Goal: Entertainment & Leisure: Consume media (video, audio)

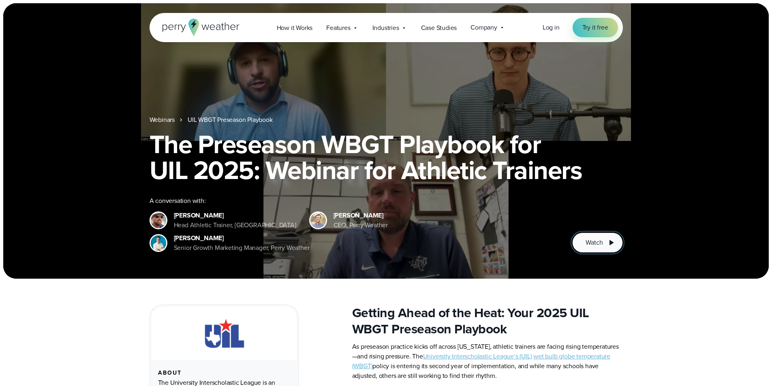
click at [598, 244] on span "Watch" at bounding box center [594, 243] width 17 height 10
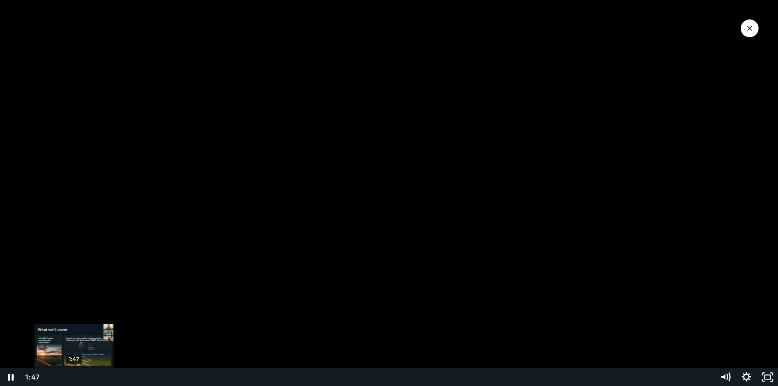
click at [74, 376] on div "1:47" at bounding box center [379, 377] width 660 height 18
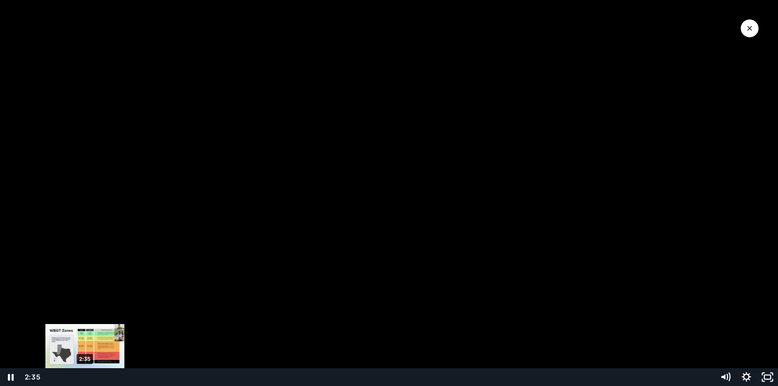
click at [85, 373] on div "2:35" at bounding box center [379, 377] width 660 height 18
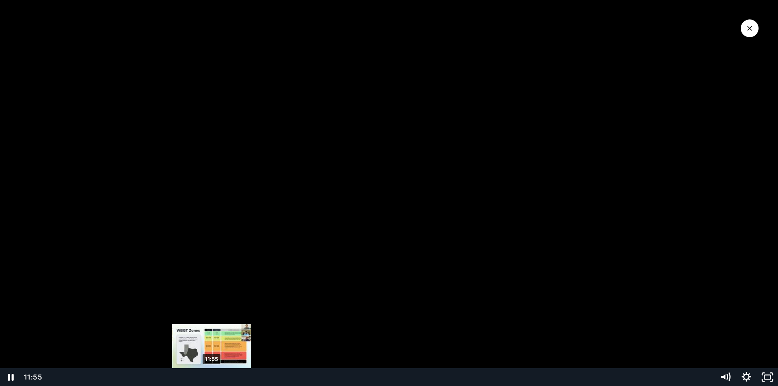
drag, startPoint x: 78, startPoint y: 377, endPoint x: 109, endPoint y: 368, distance: 32.6
click at [212, 375] on div "11:55" at bounding box center [379, 377] width 660 height 18
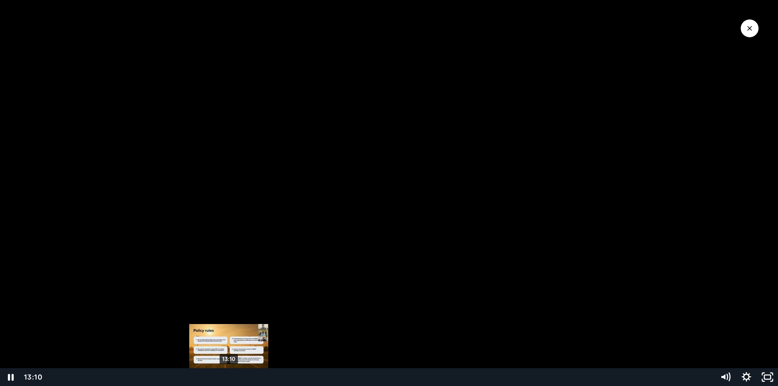
click at [229, 375] on div "13:10" at bounding box center [379, 377] width 660 height 18
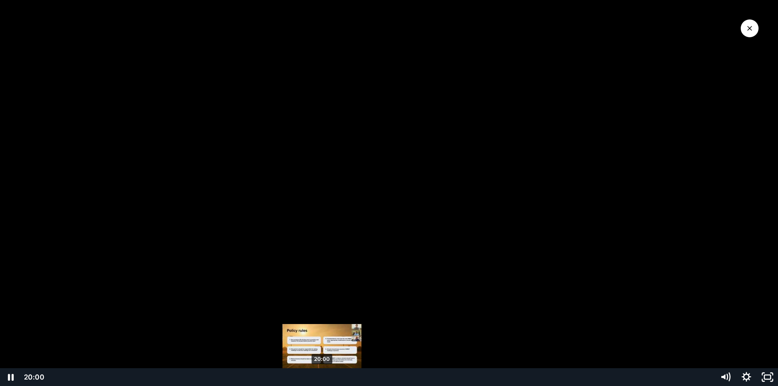
click at [322, 377] on div "20:00" at bounding box center [379, 377] width 660 height 18
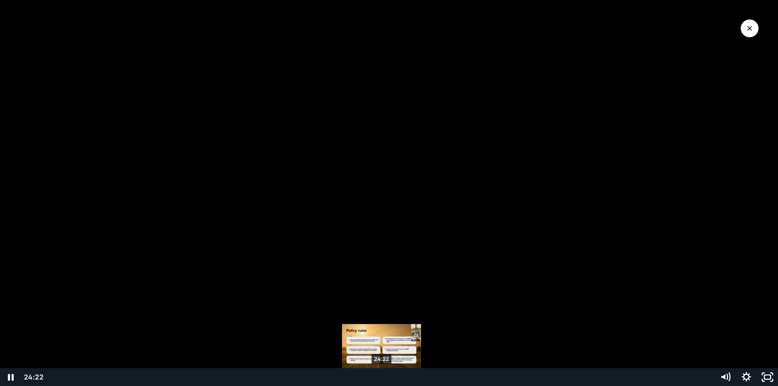
click at [382, 374] on div "24:22" at bounding box center [379, 377] width 660 height 18
click at [373, 379] on div "23:41" at bounding box center [379, 377] width 660 height 18
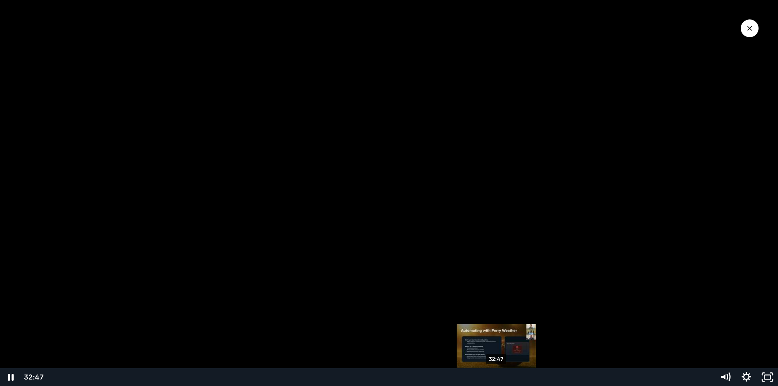
click at [497, 379] on div "32:47" at bounding box center [379, 377] width 660 height 18
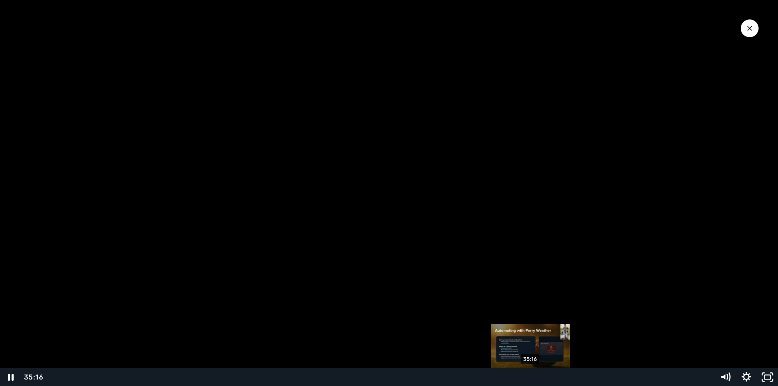
click at [531, 377] on div "35:16" at bounding box center [379, 377] width 660 height 18
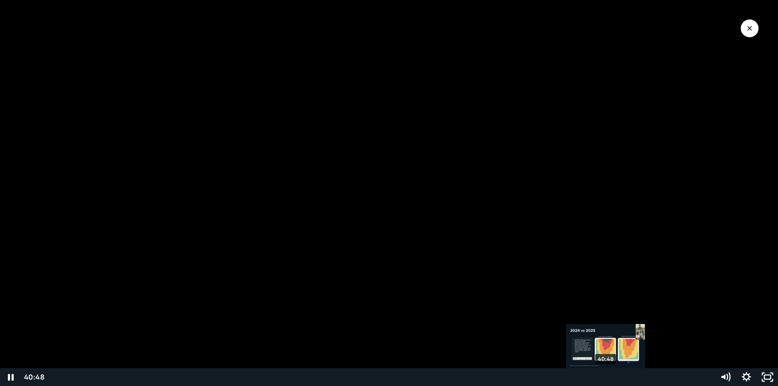
click at [606, 378] on div "40:48" at bounding box center [379, 377] width 660 height 18
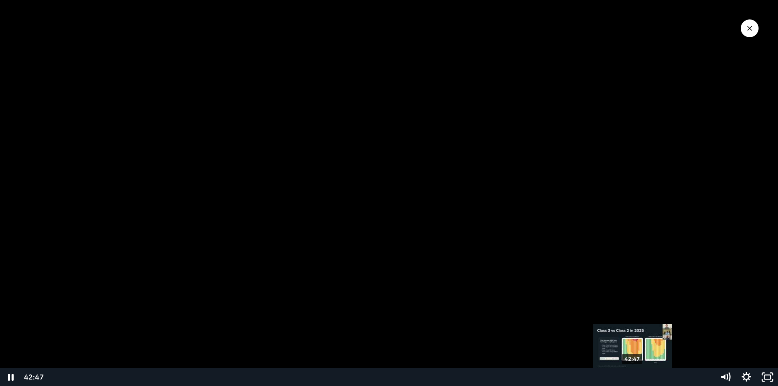
click at [633, 376] on div "42:47" at bounding box center [379, 377] width 660 height 18
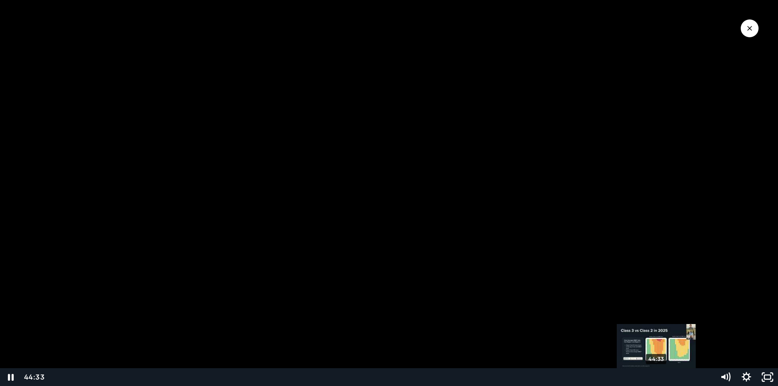
click at [657, 376] on div "44:33" at bounding box center [379, 377] width 660 height 18
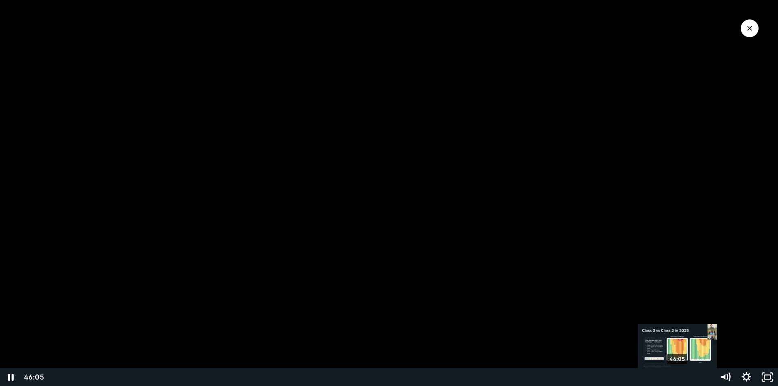
click at [678, 377] on div "46:05" at bounding box center [379, 377] width 660 height 18
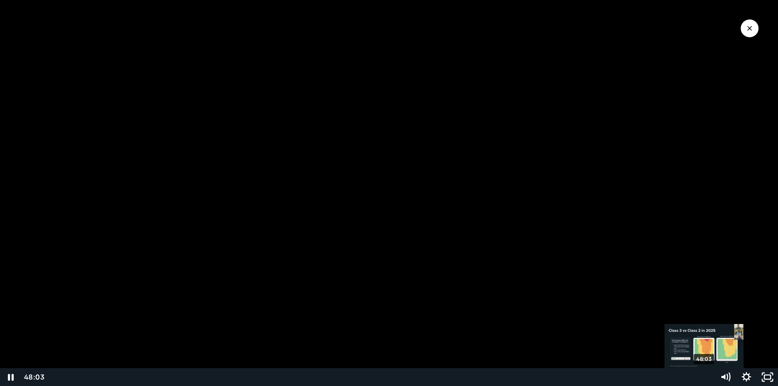
click at [705, 376] on div "48:03" at bounding box center [379, 377] width 660 height 18
